Goal: Task Accomplishment & Management: Use online tool/utility

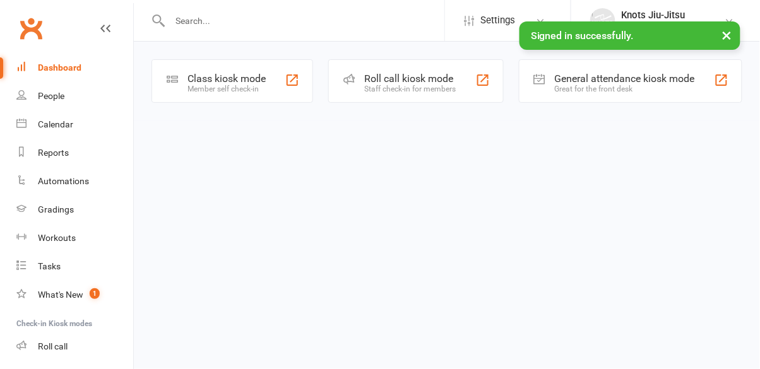
click at [248, 69] on div "Class kiosk mode Member self check-in" at bounding box center [232, 81] width 162 height 44
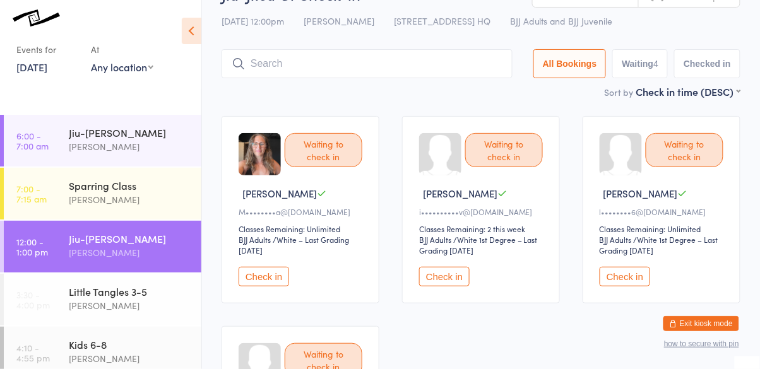
scroll to position [33, 0]
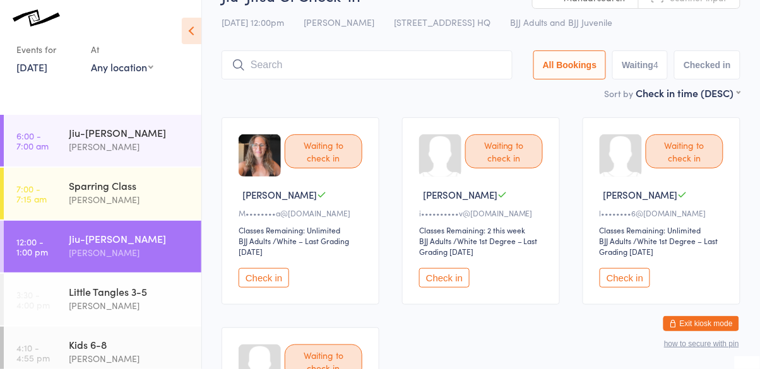
click at [269, 276] on button "Check in" at bounding box center [263, 278] width 50 height 20
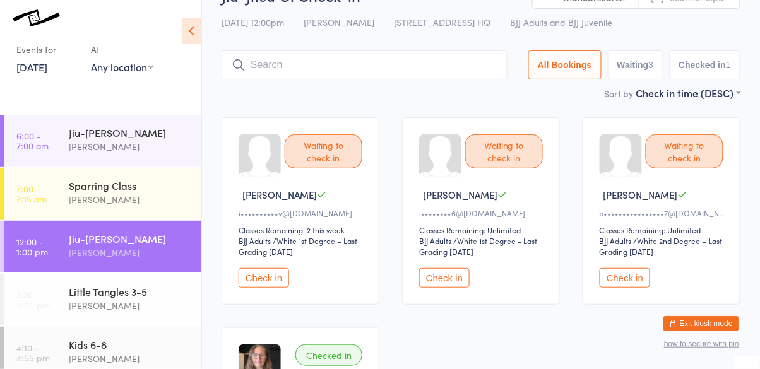
click at [275, 280] on button "Check in" at bounding box center [263, 278] width 50 height 20
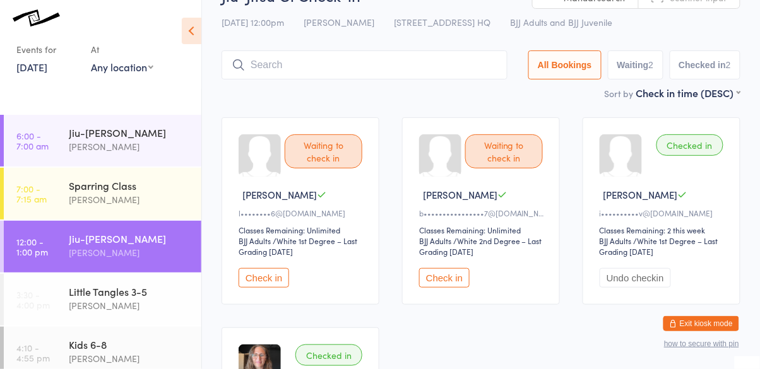
click at [454, 285] on button "Check in" at bounding box center [444, 278] width 50 height 20
